Goal: Information Seeking & Learning: Compare options

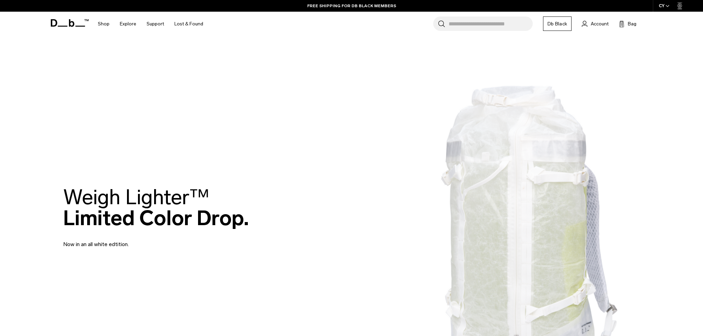
click at [665, 5] on div "CY" at bounding box center [664, 6] width 23 height 12
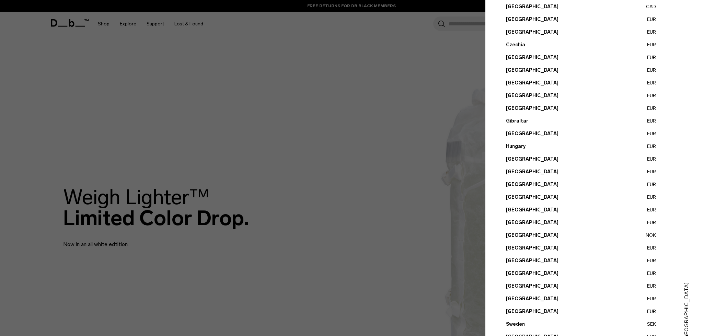
scroll to position [170, 0]
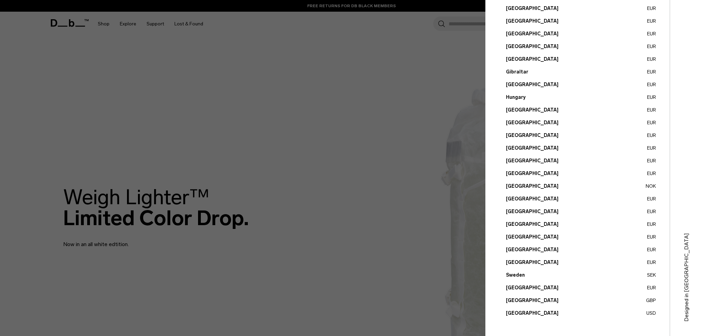
click at [515, 261] on button "Spain EUR" at bounding box center [581, 262] width 150 height 7
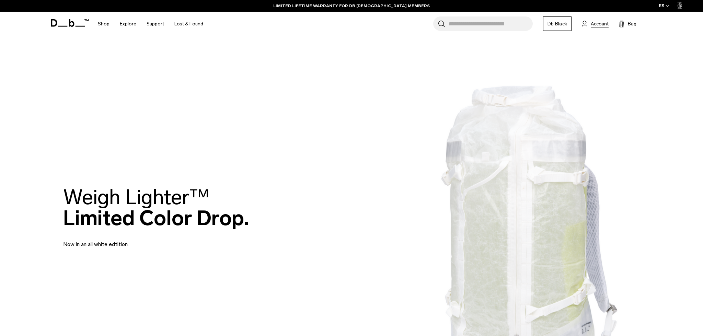
click at [606, 23] on span "Account" at bounding box center [600, 23] width 18 height 7
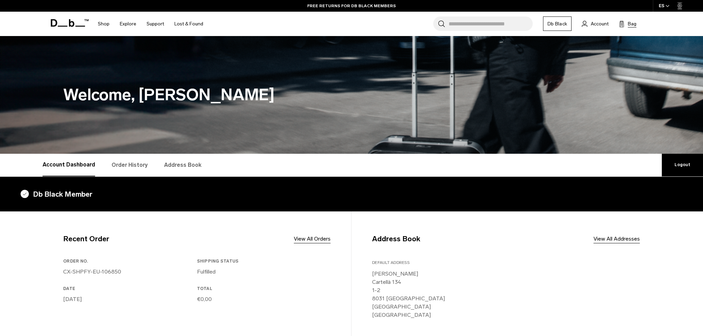
click at [634, 23] on span "Bag" at bounding box center [632, 23] width 9 height 7
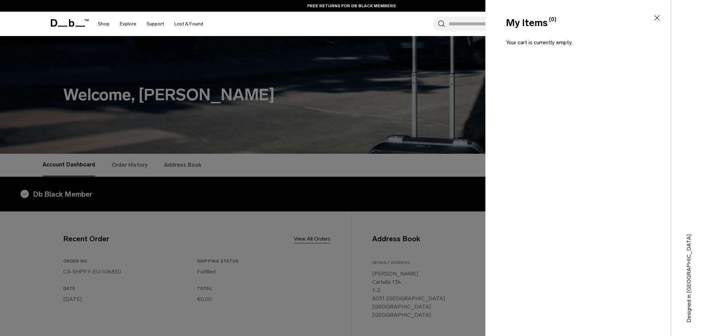
click at [654, 18] on icon at bounding box center [657, 18] width 8 height 8
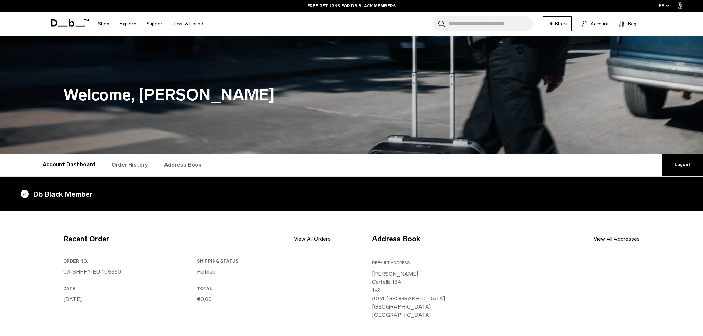
click at [599, 24] on span "Account" at bounding box center [600, 23] width 18 height 7
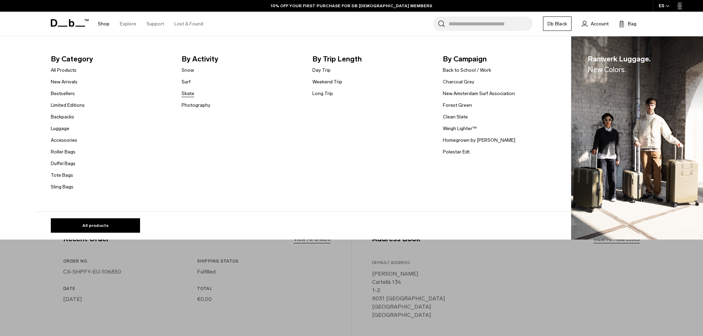
click at [193, 92] on link "Skate" at bounding box center [188, 93] width 13 height 7
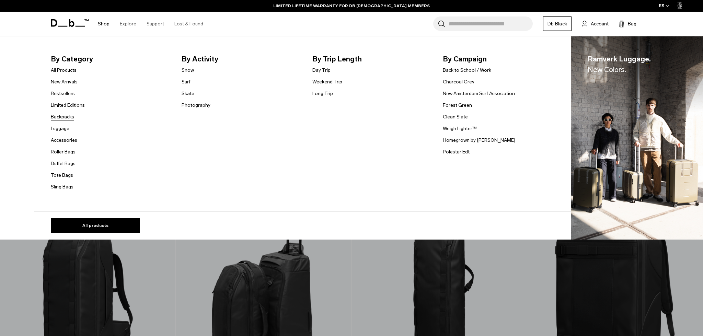
scroll to position [11, 0]
click at [190, 72] on link "Snow" at bounding box center [188, 70] width 12 height 7
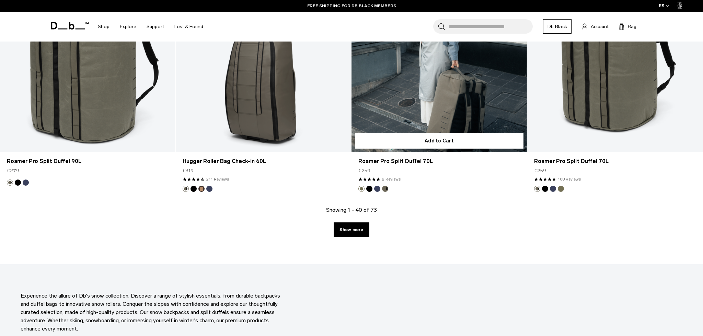
scroll to position [2508, 0]
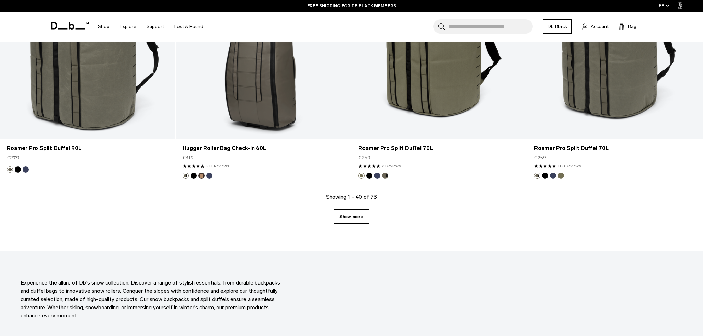
click at [360, 219] on link "Show more" at bounding box center [351, 217] width 35 height 14
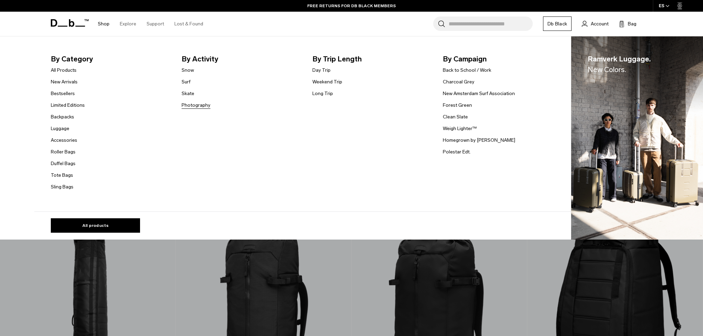
click at [187, 101] on li "Photography" at bounding box center [196, 105] width 29 height 8
click at [186, 105] on link "Photography" at bounding box center [196, 105] width 29 height 7
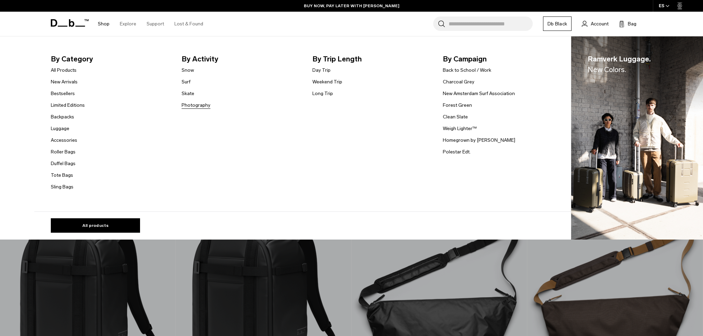
click at [187, 107] on link "Photography" at bounding box center [196, 105] width 29 height 7
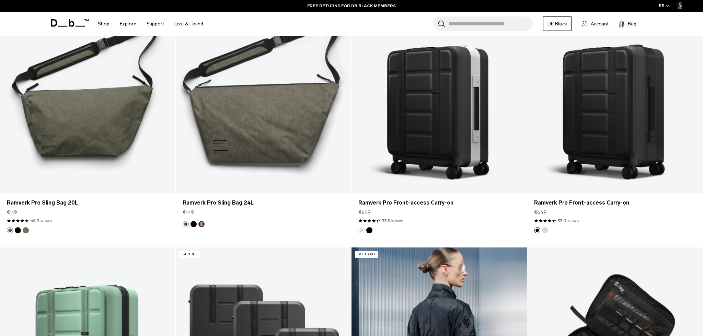
scroll to position [666, 0]
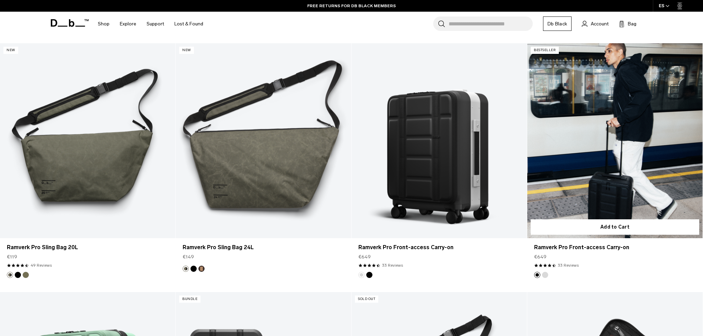
click at [618, 164] on link "Ramverk Pro Front-access Carry-on" at bounding box center [616, 140] width 176 height 195
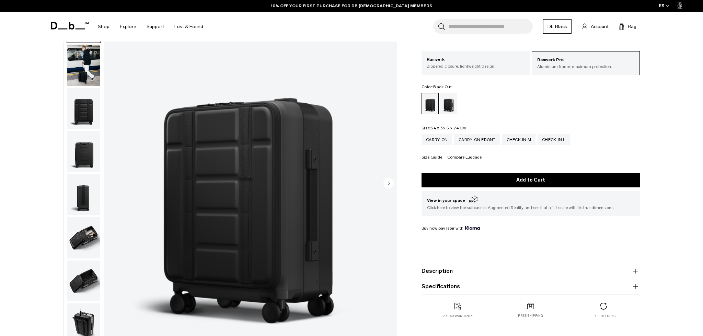
scroll to position [48, 0]
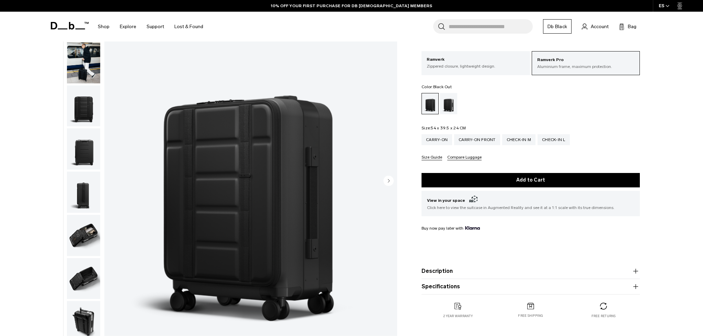
click at [87, 233] on img "button" at bounding box center [83, 235] width 33 height 41
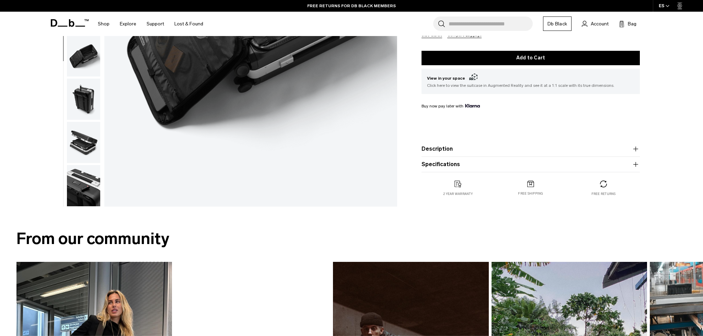
scroll to position [213, 0]
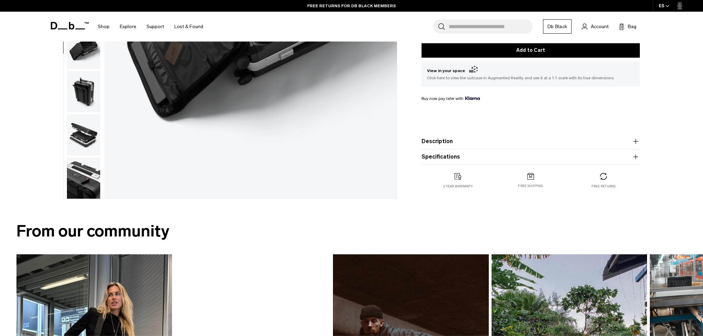
click at [95, 95] on img "button" at bounding box center [83, 91] width 33 height 41
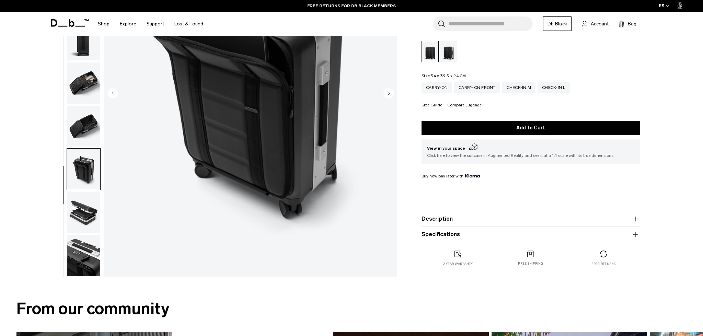
scroll to position [133, 0]
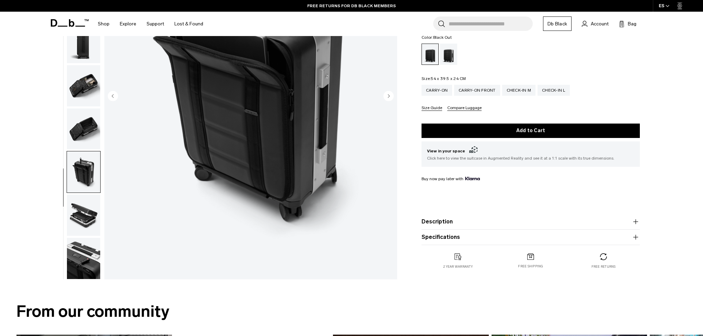
click at [86, 121] on img "button" at bounding box center [83, 129] width 33 height 41
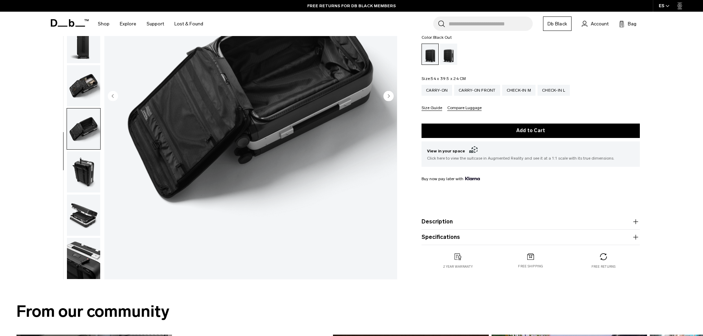
click at [94, 93] on img "button" at bounding box center [83, 85] width 33 height 41
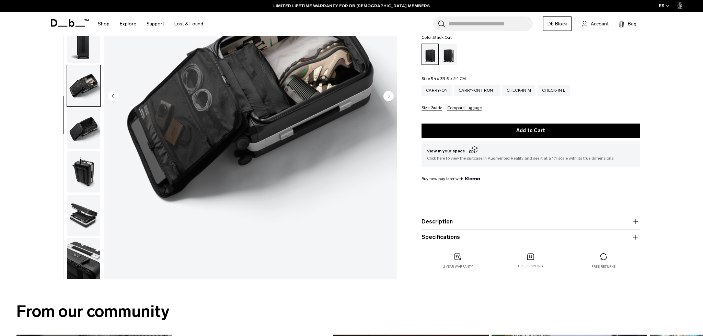
click at [82, 204] on img "button" at bounding box center [83, 215] width 33 height 41
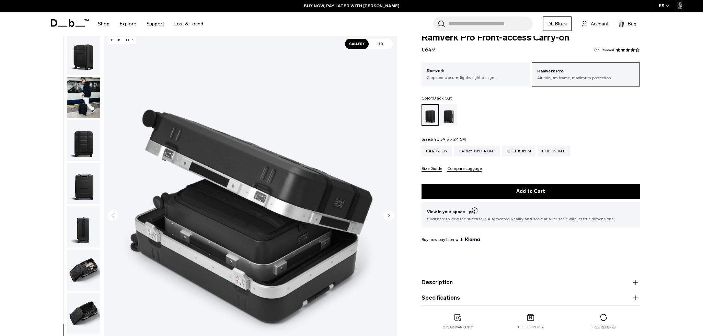
scroll to position [0, 0]
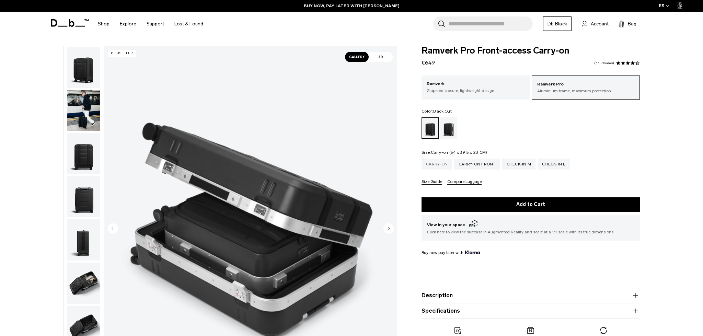
click at [436, 164] on div "Carry-on" at bounding box center [437, 164] width 31 height 11
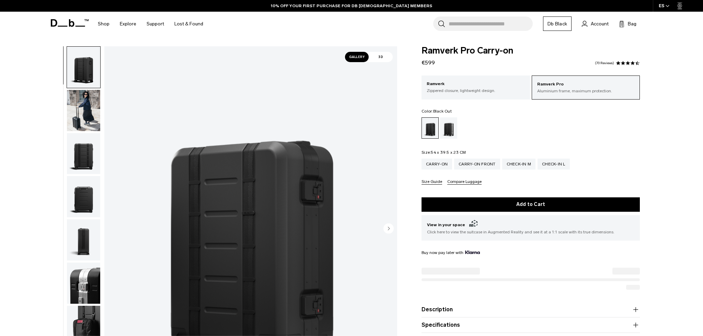
click at [471, 26] on input "Search for Bags, Luggage..." at bounding box center [491, 23] width 84 height 14
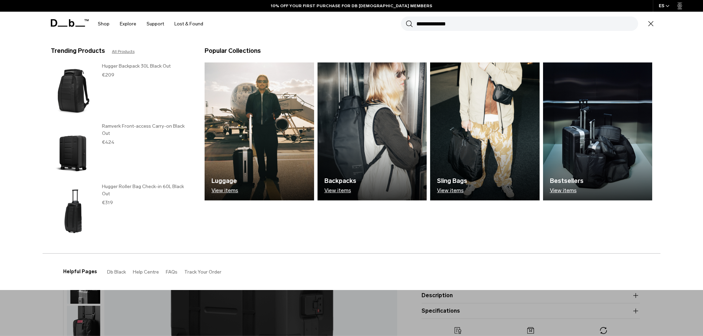
type input "**********"
click at [406, 20] on button "Search" at bounding box center [409, 24] width 7 height 8
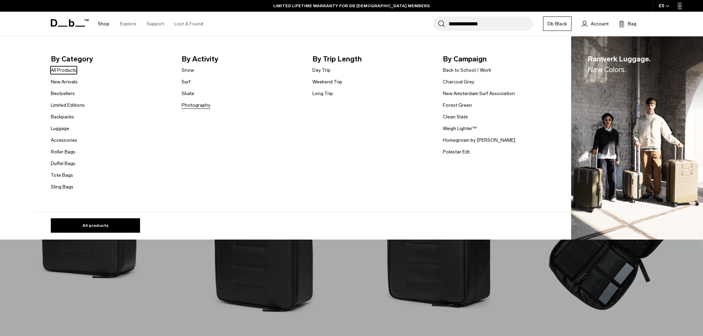
click at [195, 102] on link "Photography" at bounding box center [196, 105] width 29 height 7
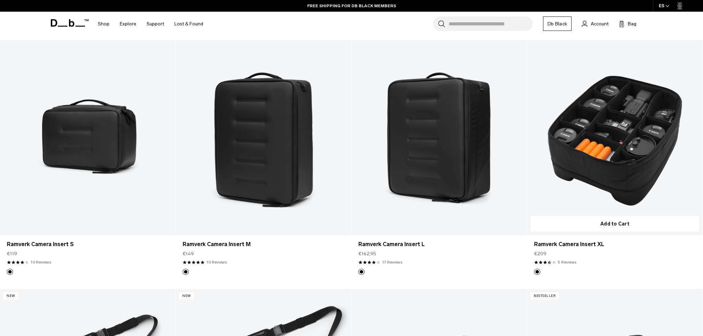
scroll to position [434, 0]
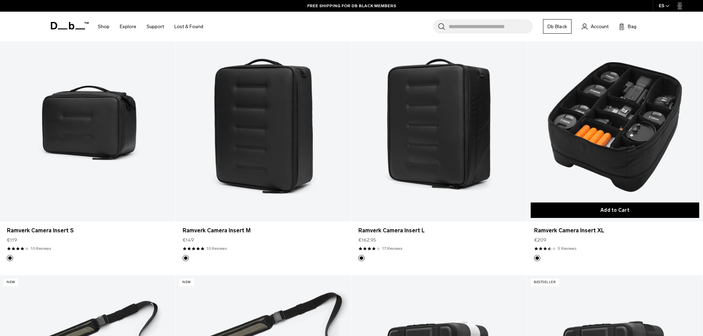
click at [611, 214] on button "Add to Cart" at bounding box center [615, 210] width 169 height 15
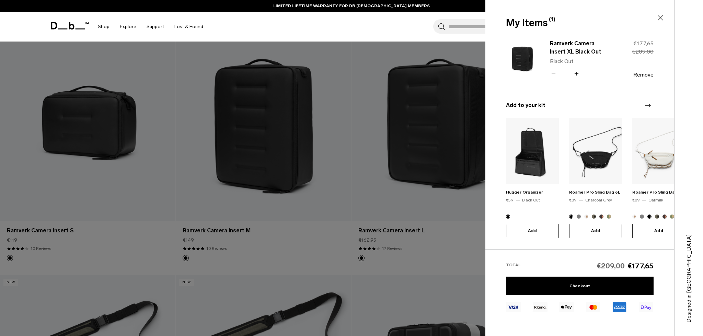
click at [664, 20] on icon at bounding box center [661, 18] width 8 height 8
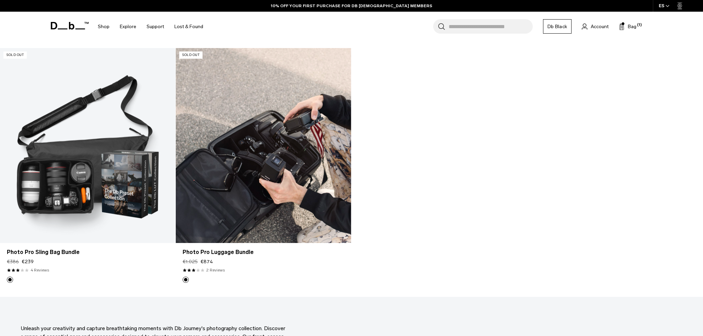
scroll to position [1658, 0]
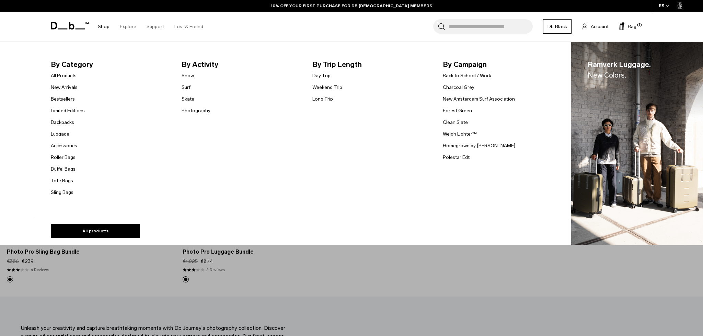
click at [184, 75] on link "Snow" at bounding box center [188, 75] width 12 height 7
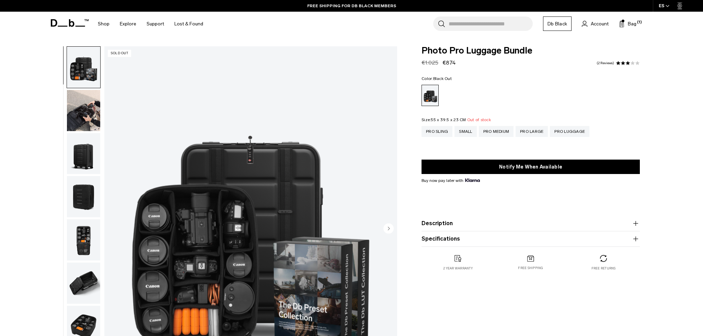
click at [478, 226] on button "Description" at bounding box center [531, 223] width 218 height 8
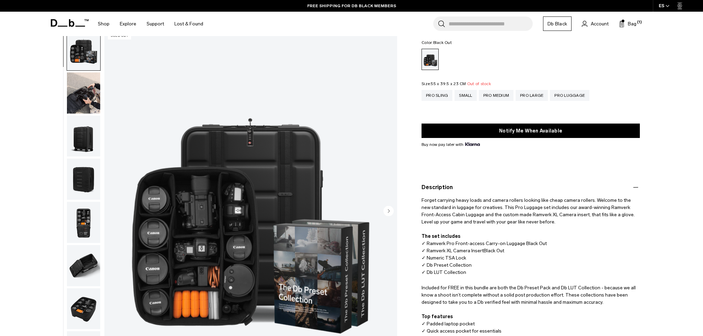
scroll to position [37, 0]
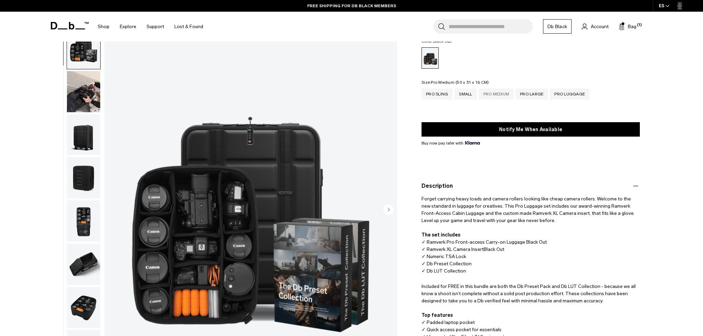
click at [504, 95] on div "Pro Medium" at bounding box center [496, 94] width 35 height 11
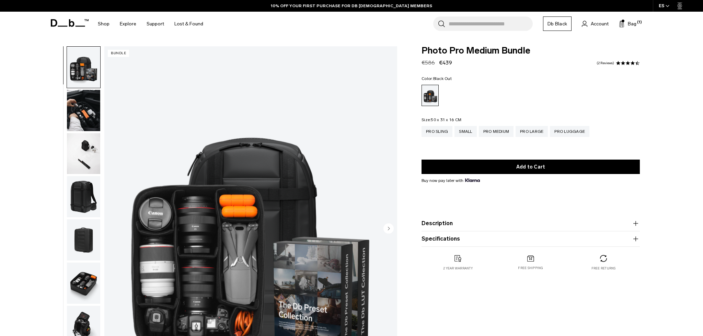
click at [491, 225] on button "Description" at bounding box center [531, 223] width 218 height 8
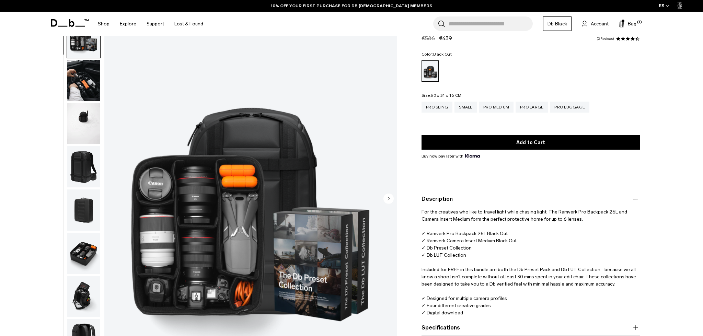
scroll to position [39, 0]
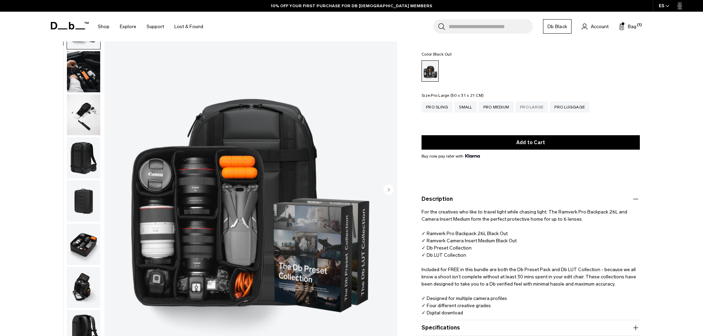
click at [536, 103] on div "Pro Large" at bounding box center [532, 107] width 32 height 11
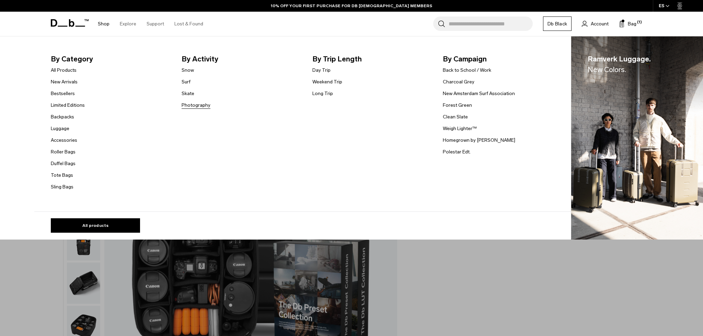
click at [201, 104] on link "Photography" at bounding box center [196, 105] width 29 height 7
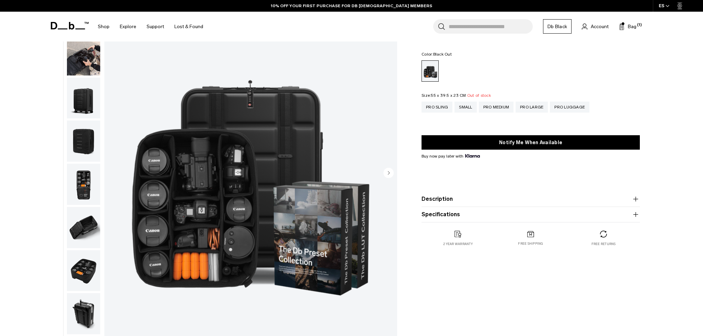
scroll to position [56, 0]
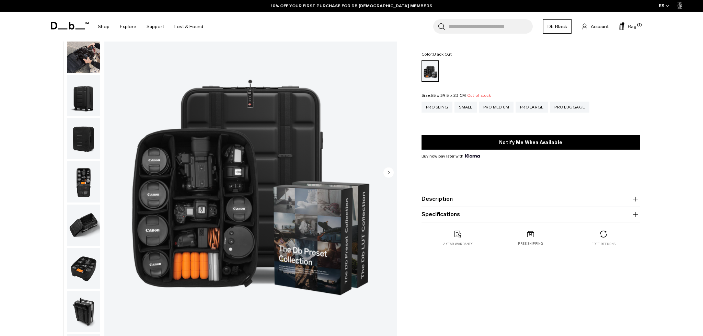
click at [90, 63] on img "button" at bounding box center [83, 52] width 33 height 41
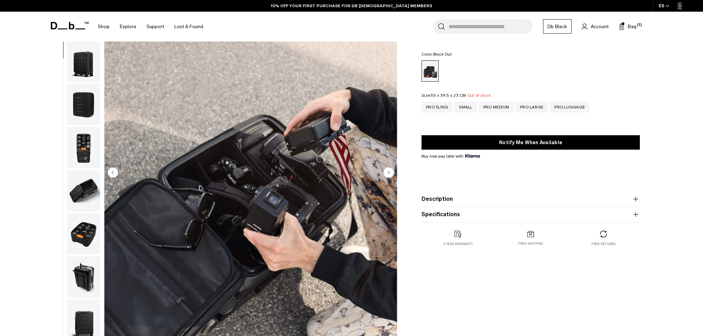
scroll to position [43, 0]
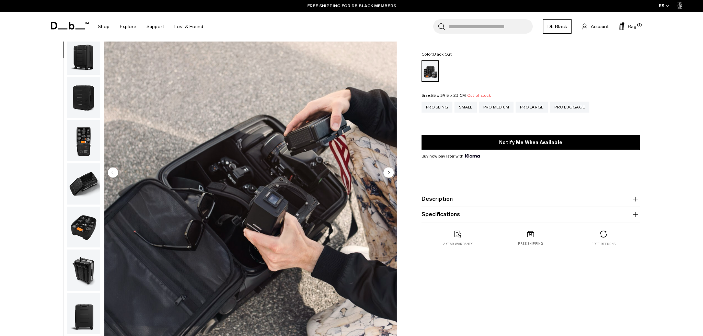
click at [85, 187] on img "button" at bounding box center [83, 184] width 33 height 41
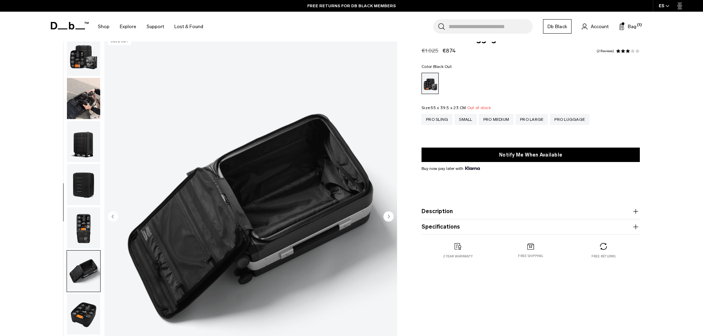
scroll to position [0, 0]
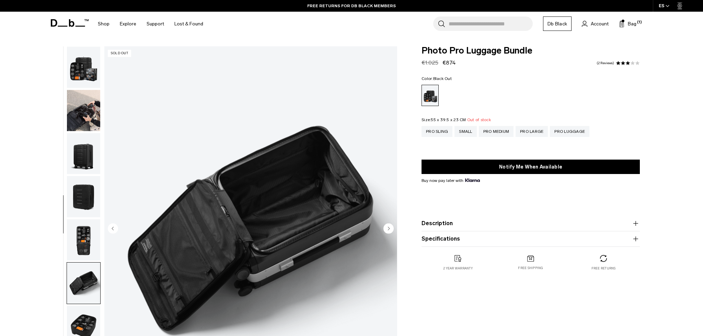
click at [91, 69] on img "button" at bounding box center [83, 67] width 33 height 41
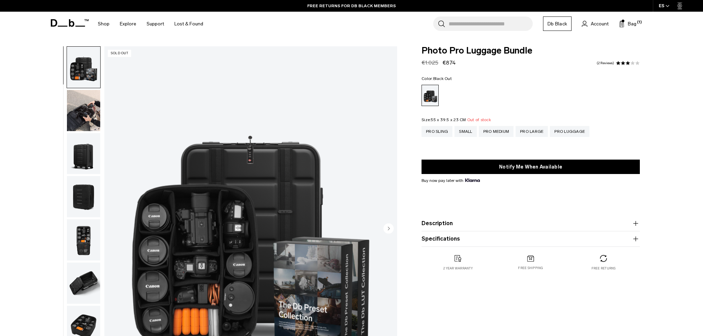
click at [79, 114] on img "button" at bounding box center [83, 110] width 33 height 41
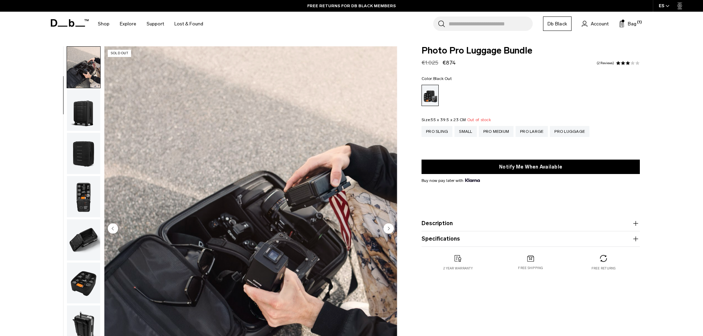
click at [89, 116] on img "button" at bounding box center [83, 110] width 33 height 41
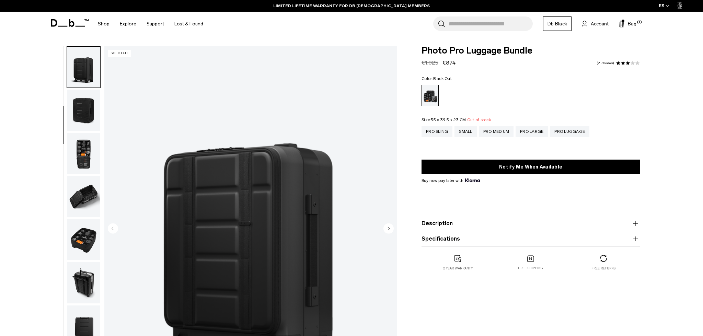
scroll to position [2, 0]
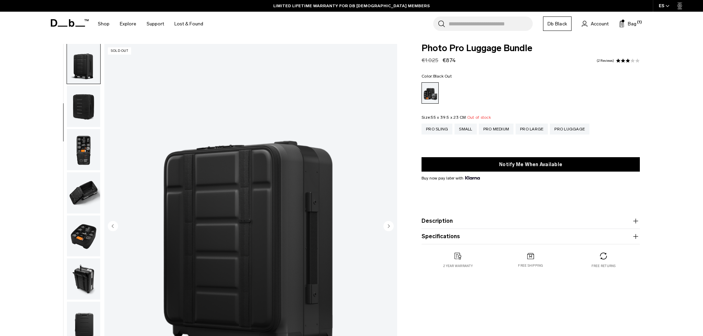
click at [83, 149] on img "button" at bounding box center [83, 149] width 33 height 41
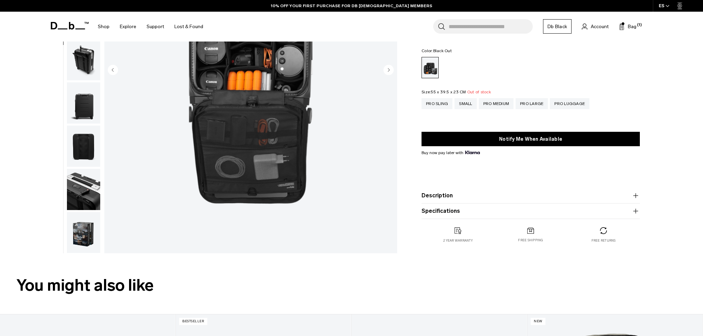
scroll to position [161, 0]
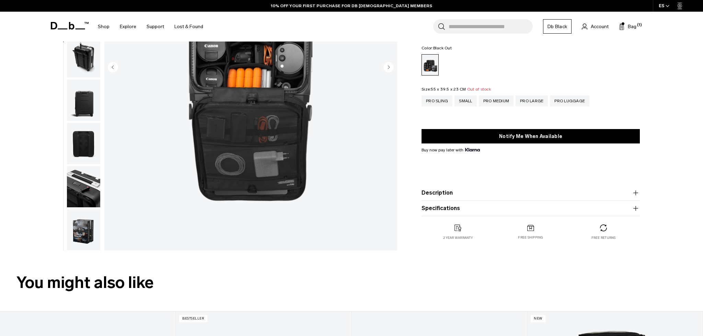
click at [465, 190] on button "Description" at bounding box center [531, 193] width 218 height 8
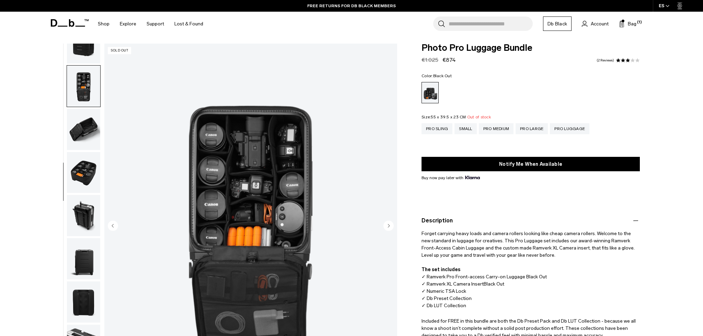
scroll to position [0, 0]
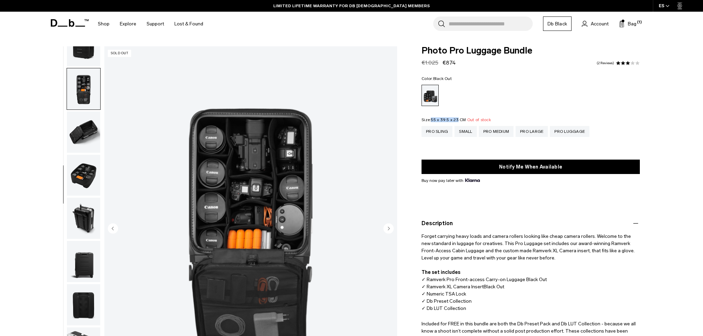
drag, startPoint x: 437, startPoint y: 119, endPoint x: 459, endPoint y: 120, distance: 21.3
click at [459, 120] on span "55 x 39.5 x 23 CM" at bounding box center [448, 119] width 35 height 5
copy span "55 x 39.5 x 23"
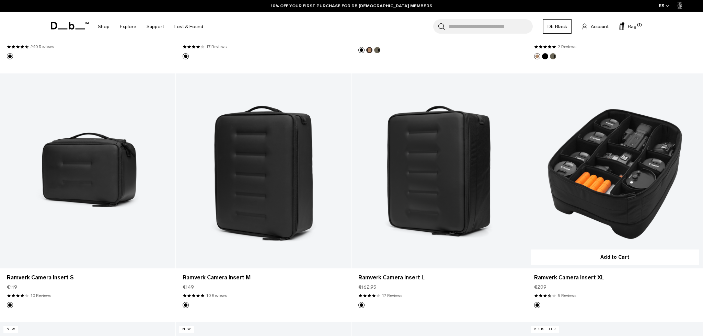
click at [573, 178] on link "Ramverk Camera Insert XL" at bounding box center [616, 171] width 176 height 195
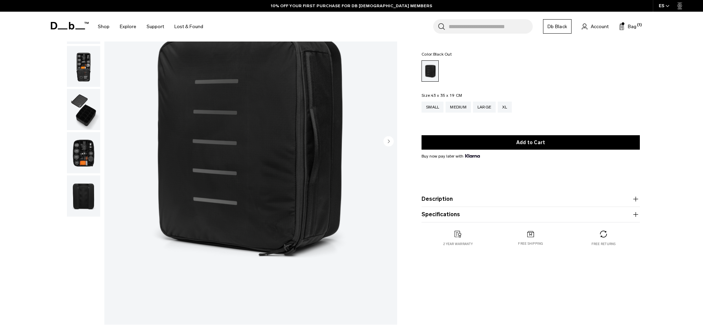
scroll to position [48, 0]
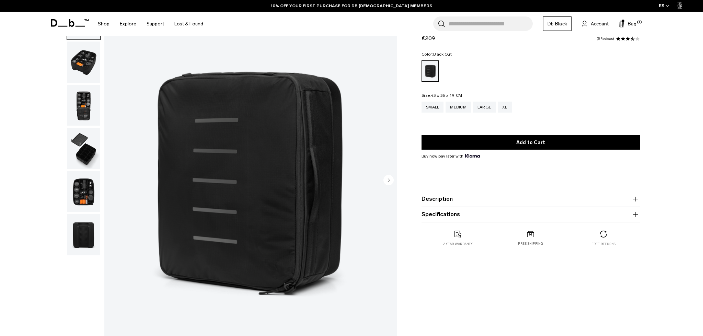
click at [92, 112] on img "button" at bounding box center [83, 105] width 33 height 41
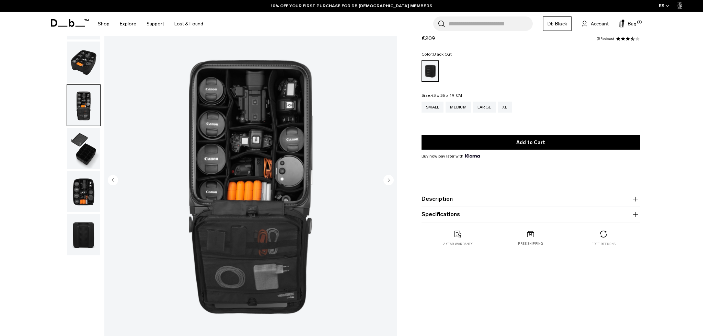
click at [77, 164] on img "button" at bounding box center [83, 148] width 33 height 41
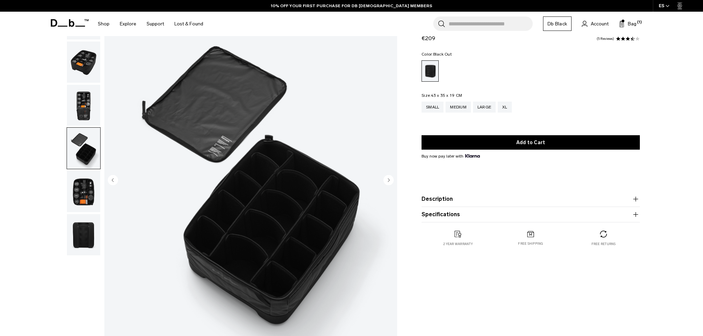
click at [89, 175] on img "button" at bounding box center [83, 191] width 33 height 41
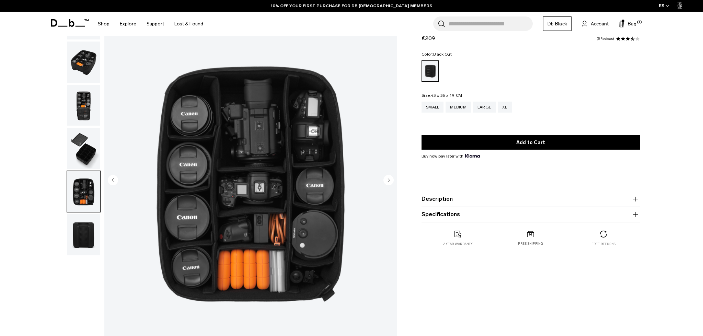
click at [88, 65] on img "button" at bounding box center [83, 62] width 33 height 41
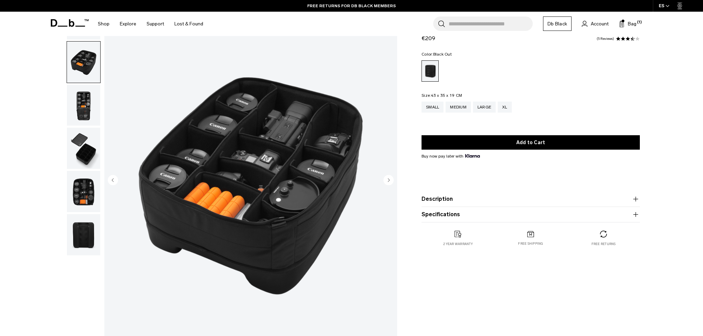
click at [454, 202] on button "Description" at bounding box center [531, 199] width 218 height 8
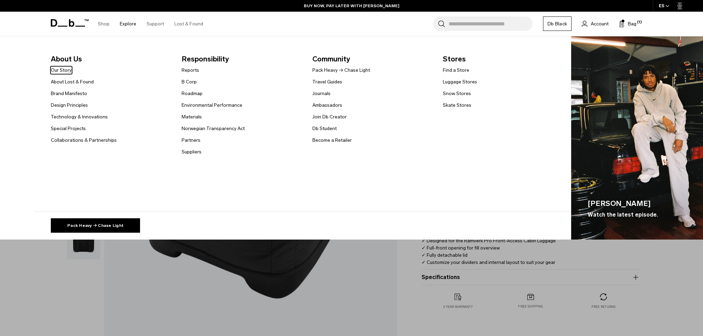
scroll to position [44, 0]
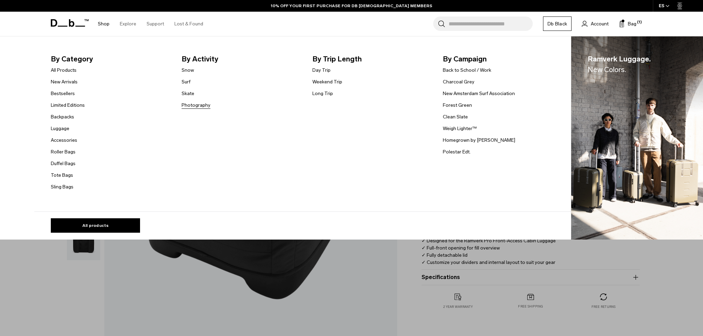
click at [193, 104] on link "Photography" at bounding box center [196, 105] width 29 height 7
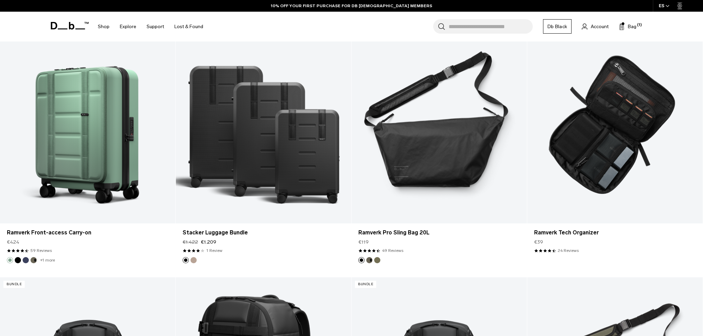
scroll to position [930, 0]
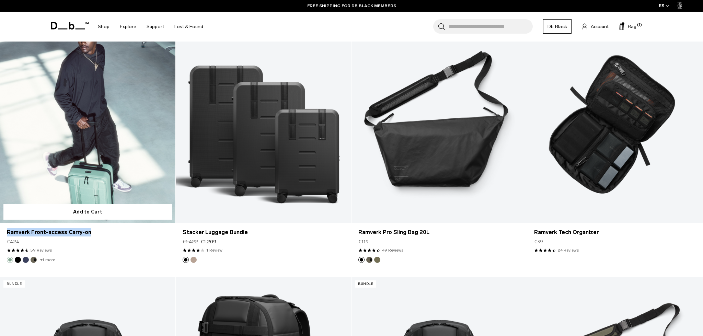
click at [48, 258] on link "+1 more" at bounding box center [47, 260] width 15 height 5
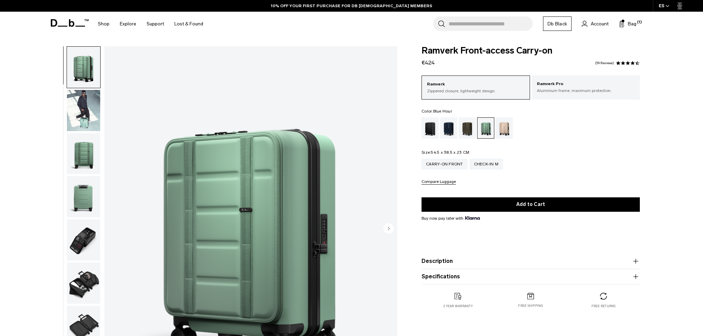
drag, startPoint x: 454, startPoint y: 127, endPoint x: 466, endPoint y: 125, distance: 12.2
click at [454, 127] on div "Blue Hour" at bounding box center [449, 127] width 18 height 21
click at [466, 125] on div "Forest Green" at bounding box center [468, 127] width 18 height 21
click at [466, 126] on div "Forest Green" at bounding box center [468, 127] width 18 height 21
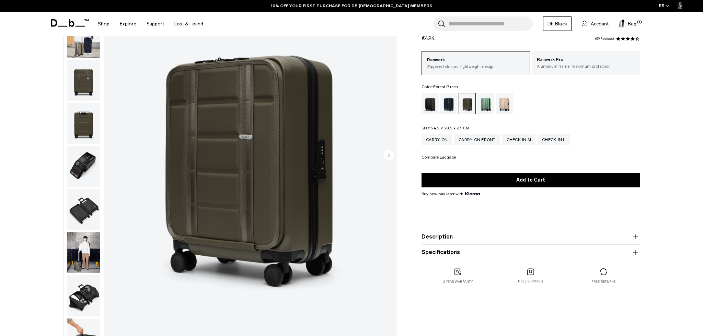
scroll to position [75, 0]
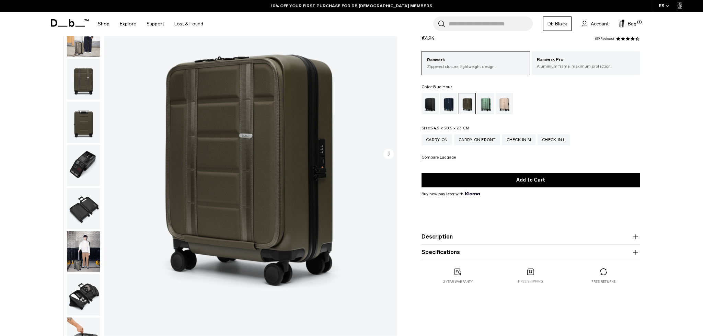
click at [443, 106] on div "Blue Hour" at bounding box center [449, 103] width 18 height 21
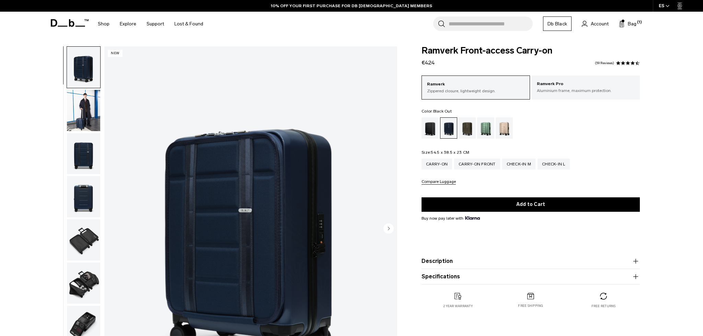
click at [430, 132] on div "Black Out" at bounding box center [431, 127] width 18 height 21
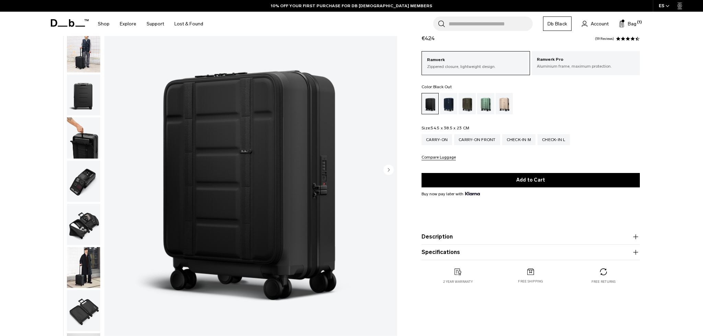
scroll to position [60, 0]
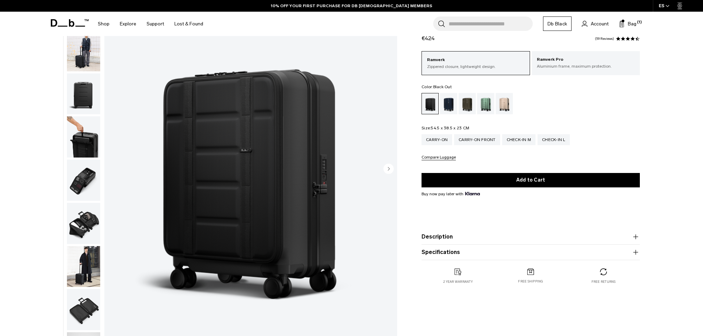
click at [453, 233] on button "Description" at bounding box center [531, 237] width 218 height 8
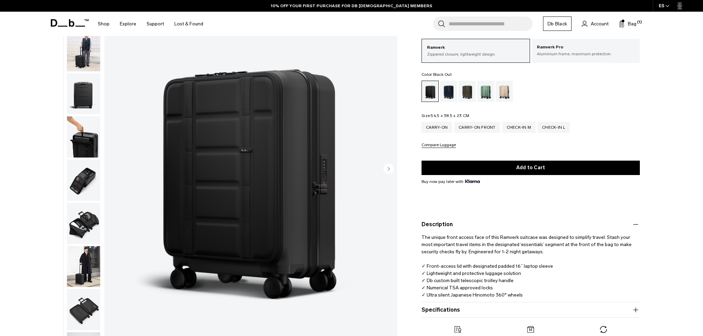
scroll to position [0, 0]
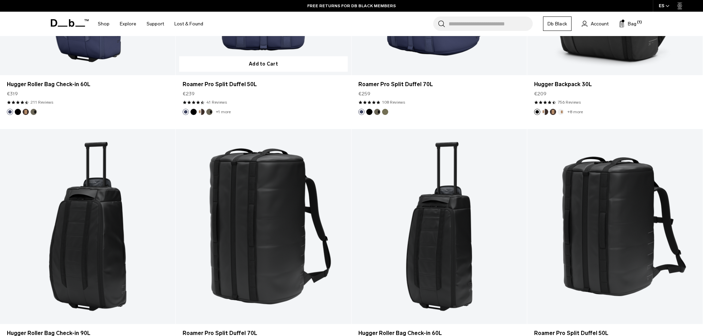
scroll to position [1399, 0]
